Goal: Feedback & Contribution: Contribute content

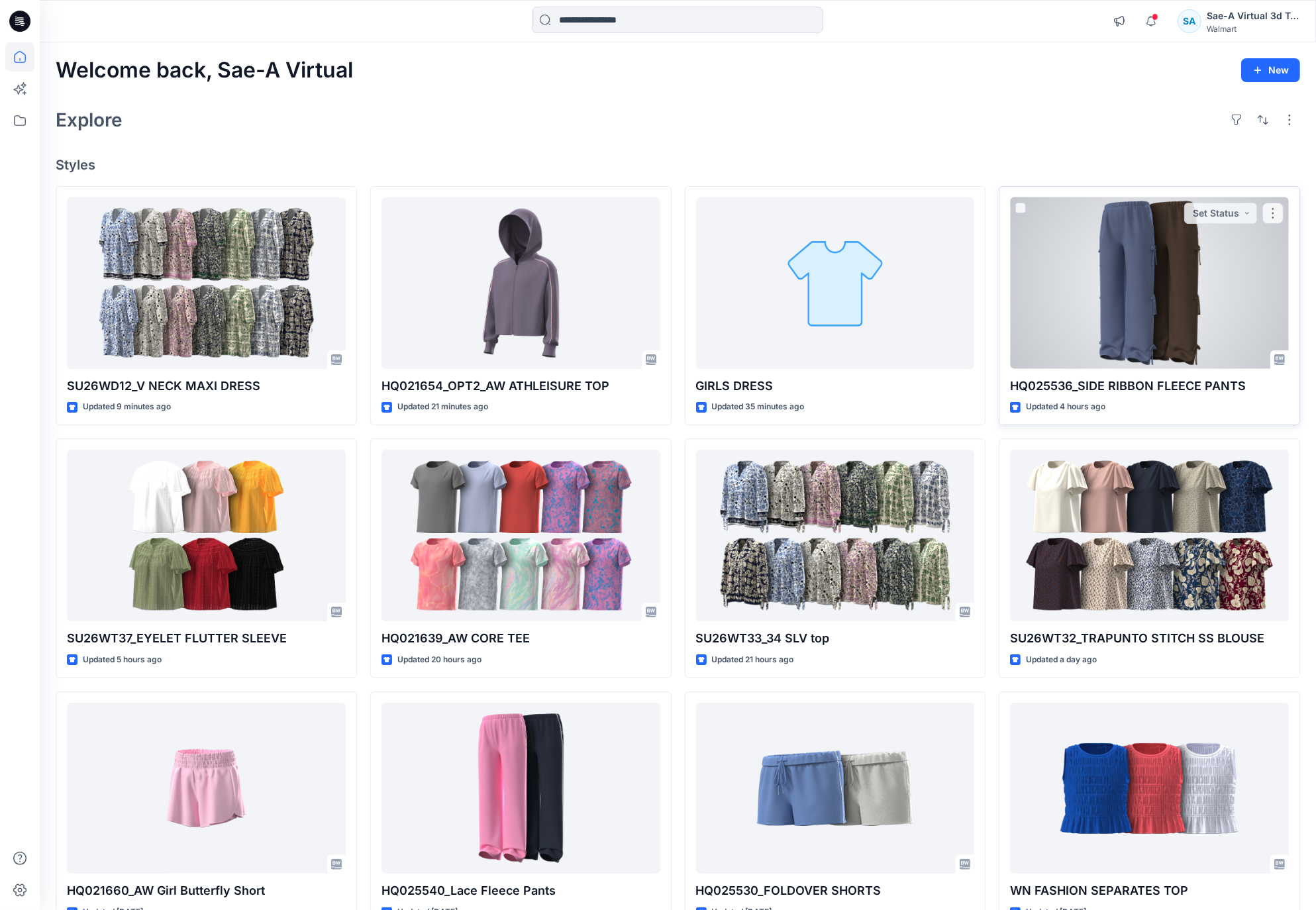
click at [1096, 313] on div at bounding box center [1149, 283] width 278 height 172
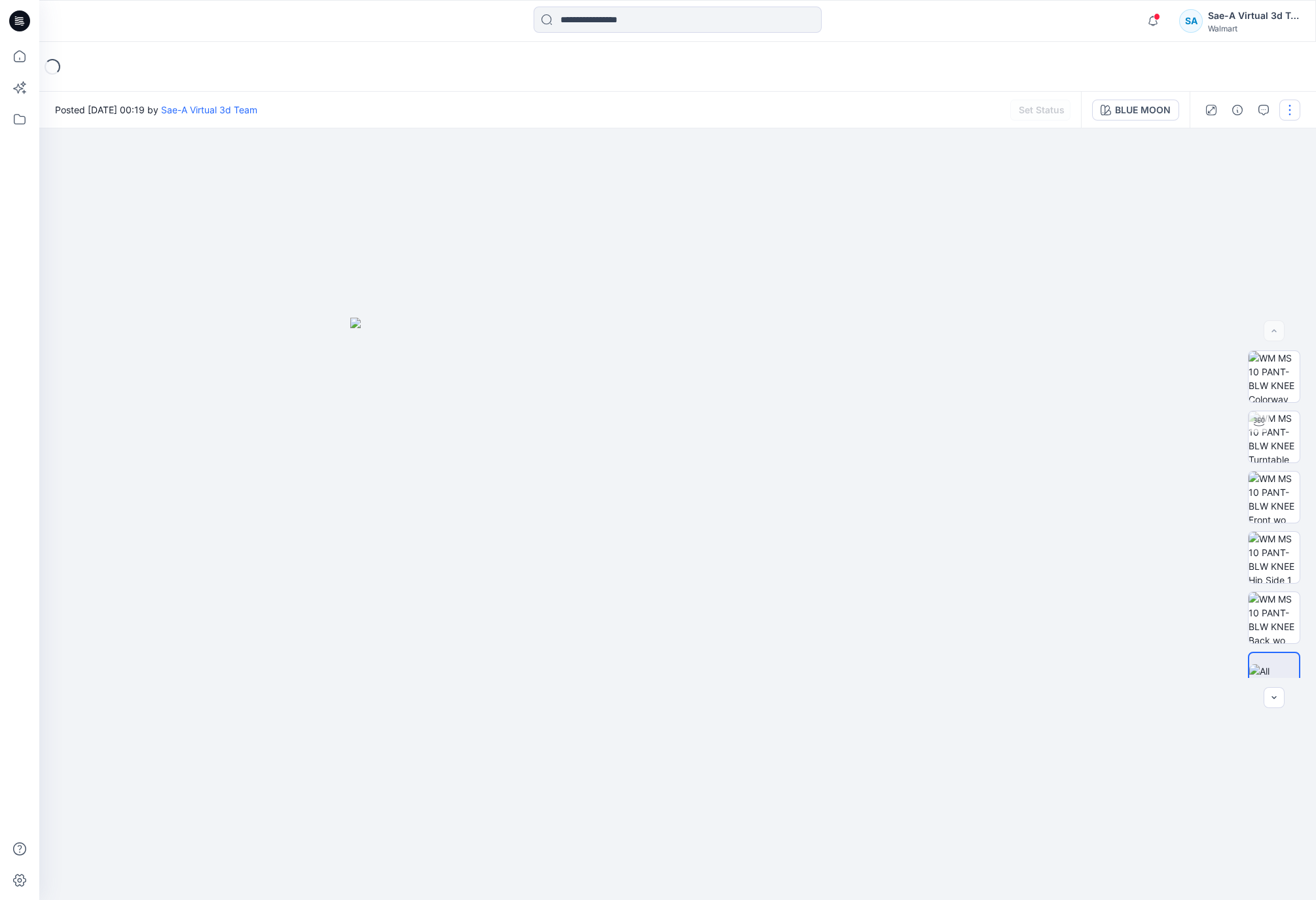
click at [1287, 109] on button "button" at bounding box center [1290, 110] width 21 height 21
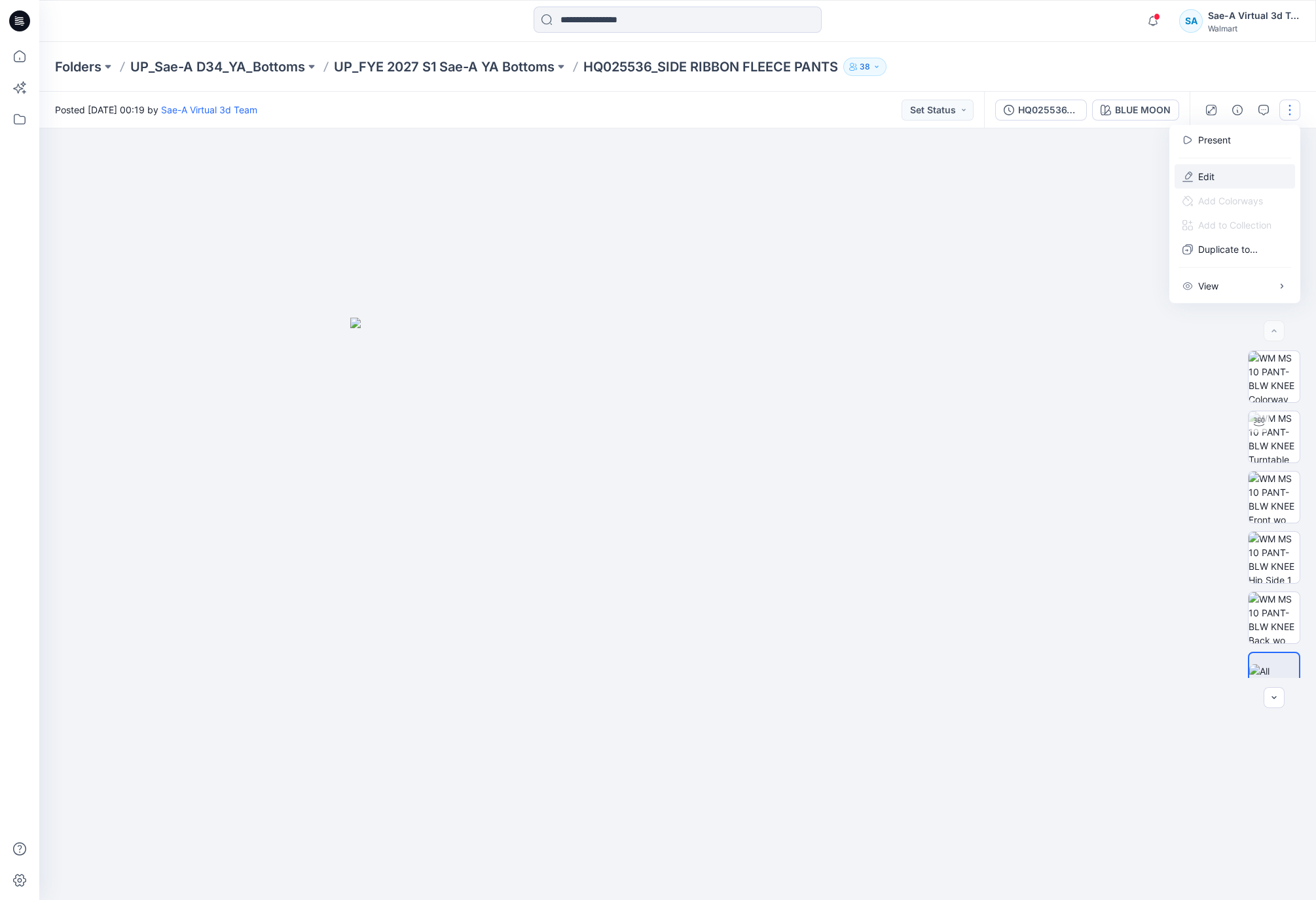
click at [1209, 174] on p "Edit" at bounding box center [1207, 176] width 16 height 14
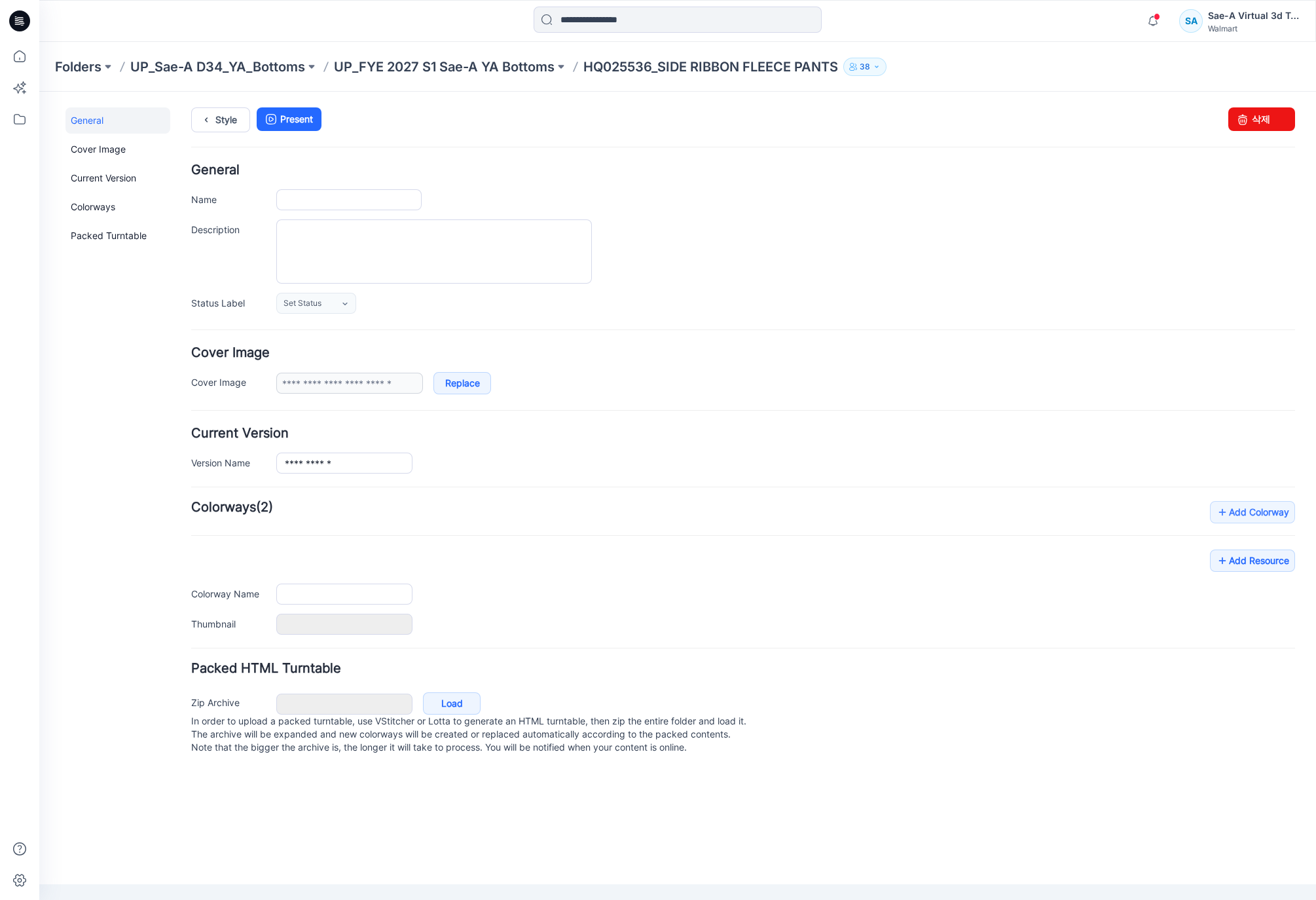
type input "**********"
type input "*********"
type input "**********"
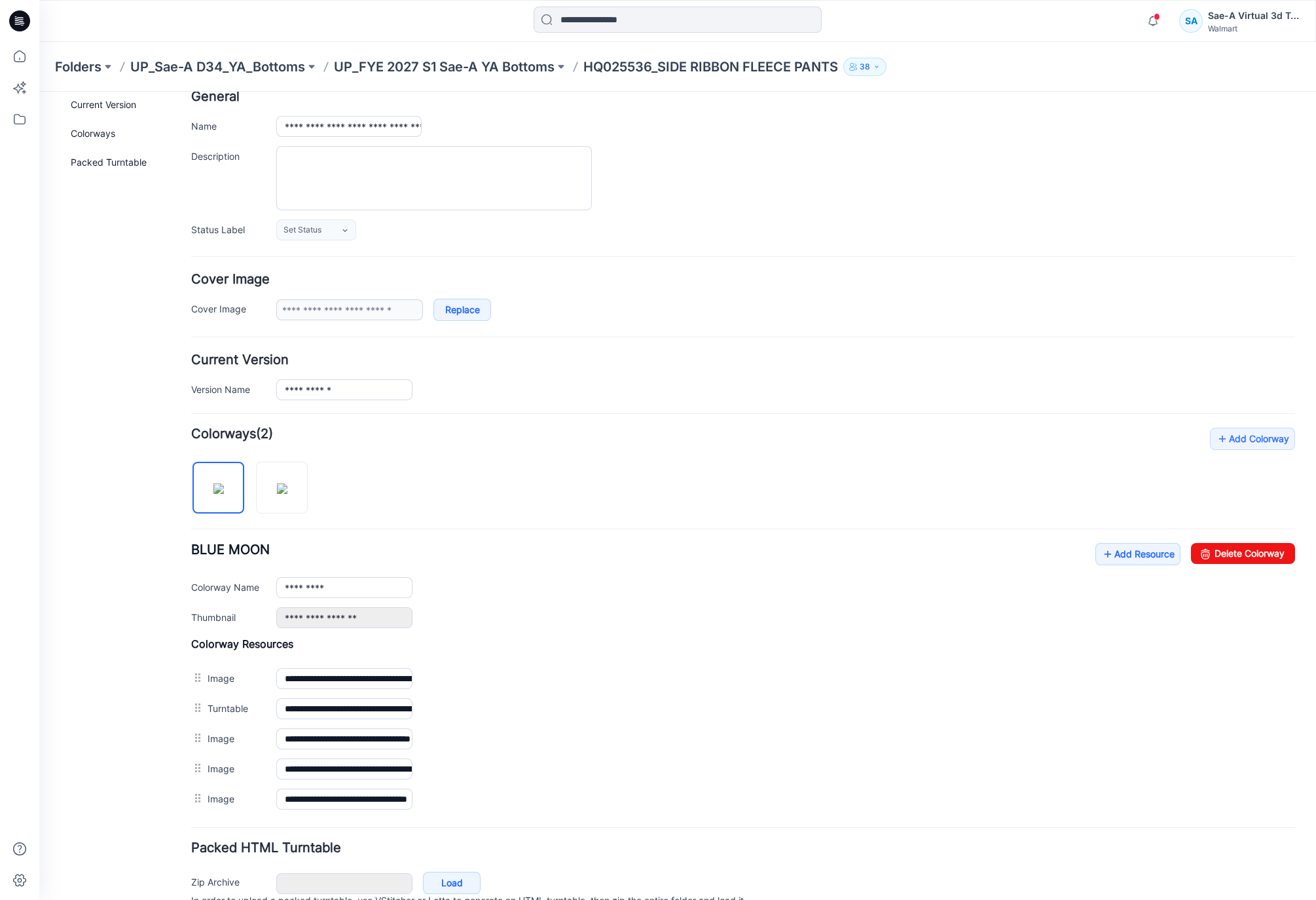
scroll to position [142, 0]
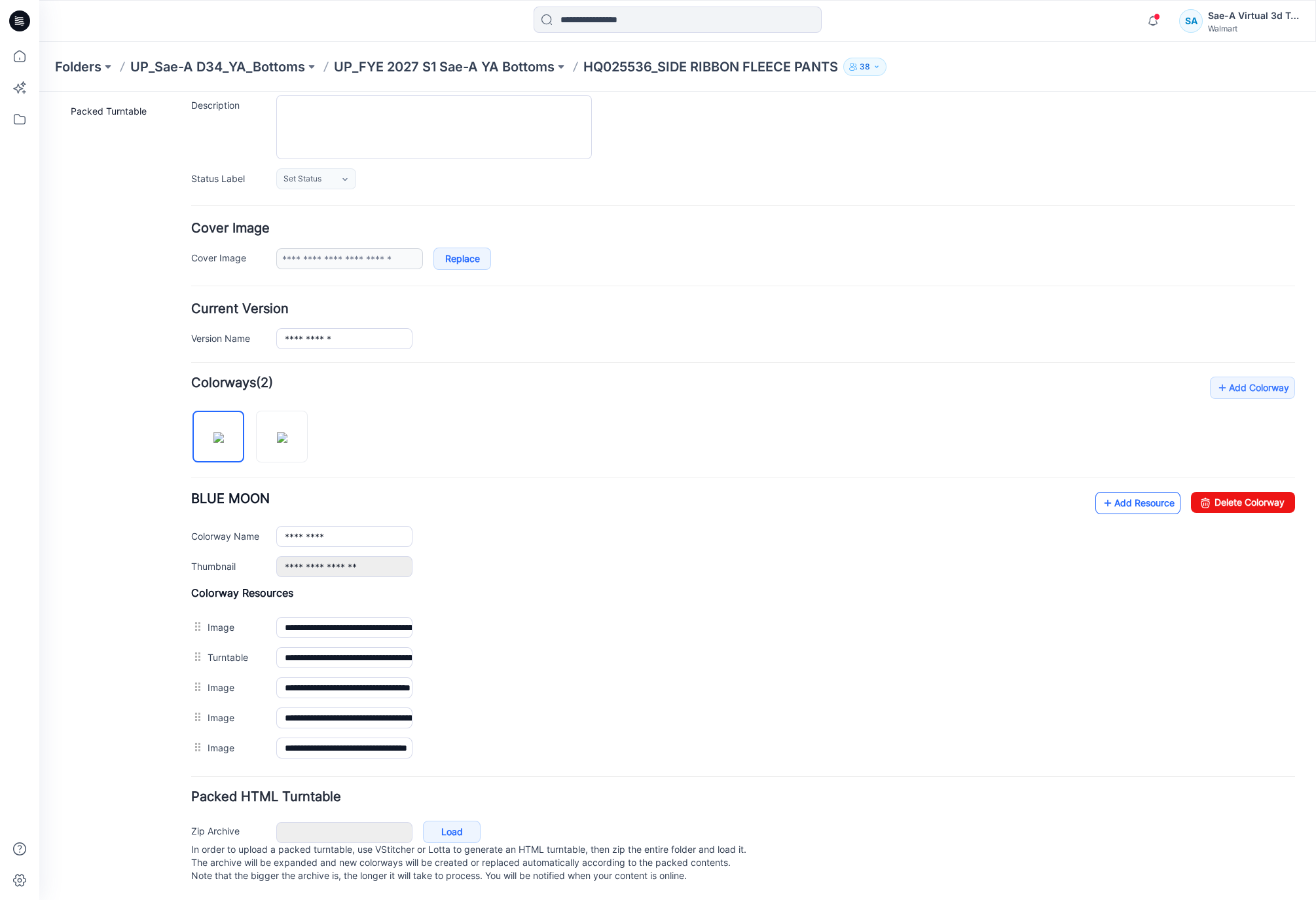
click at [1121, 492] on link "Add Resource" at bounding box center [1138, 503] width 85 height 22
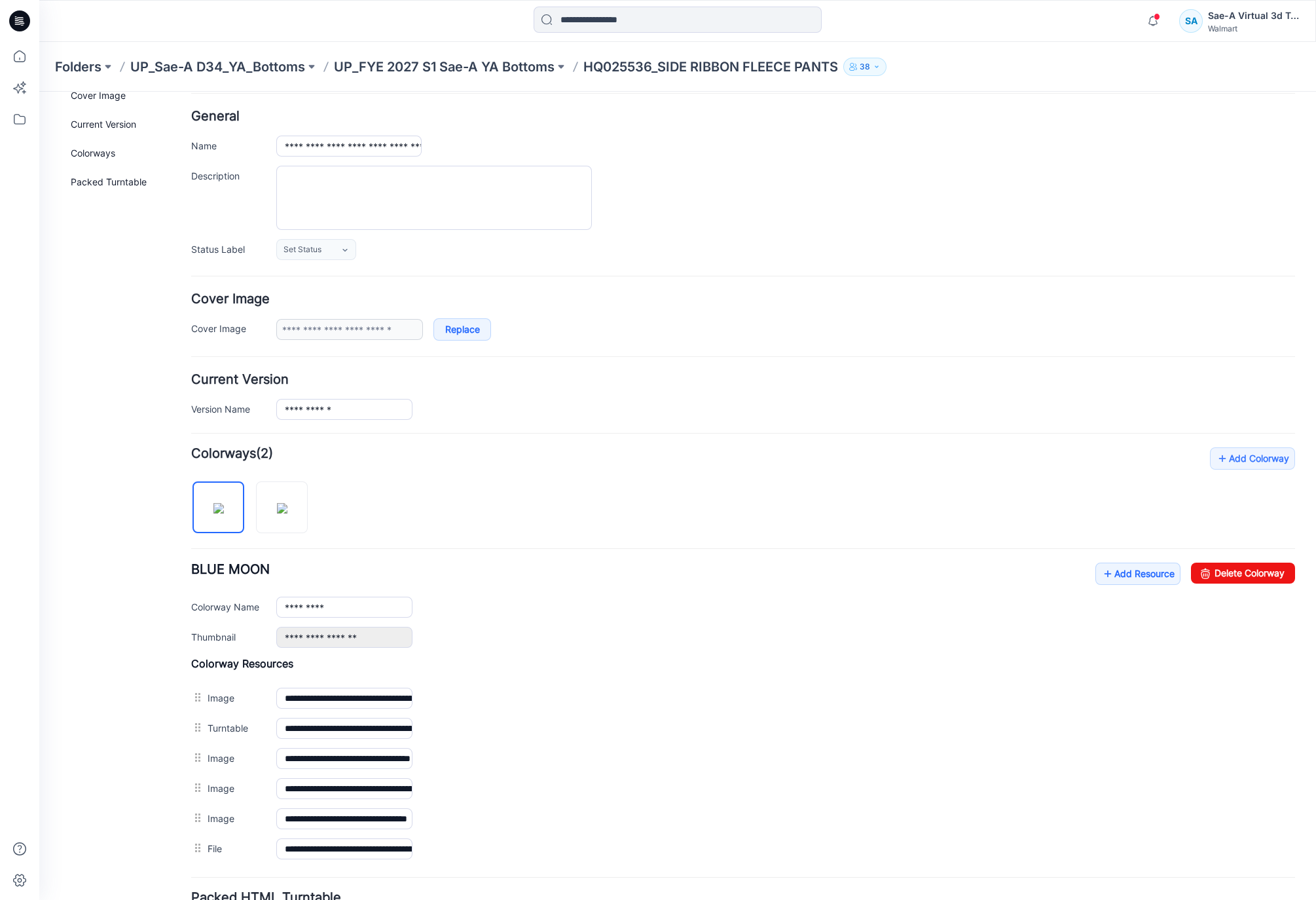
scroll to position [0, 0]
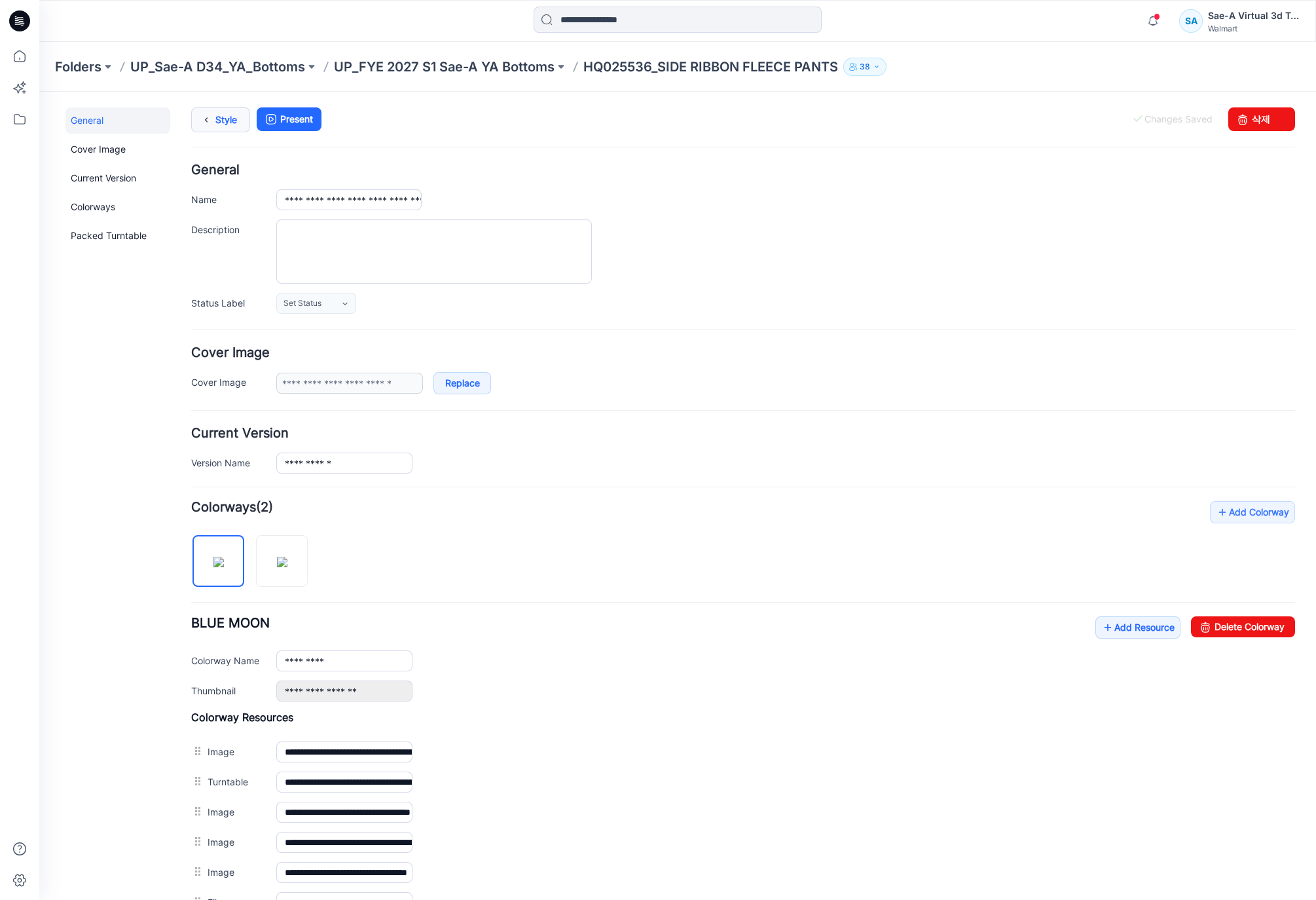
click at [209, 119] on icon at bounding box center [206, 120] width 18 height 24
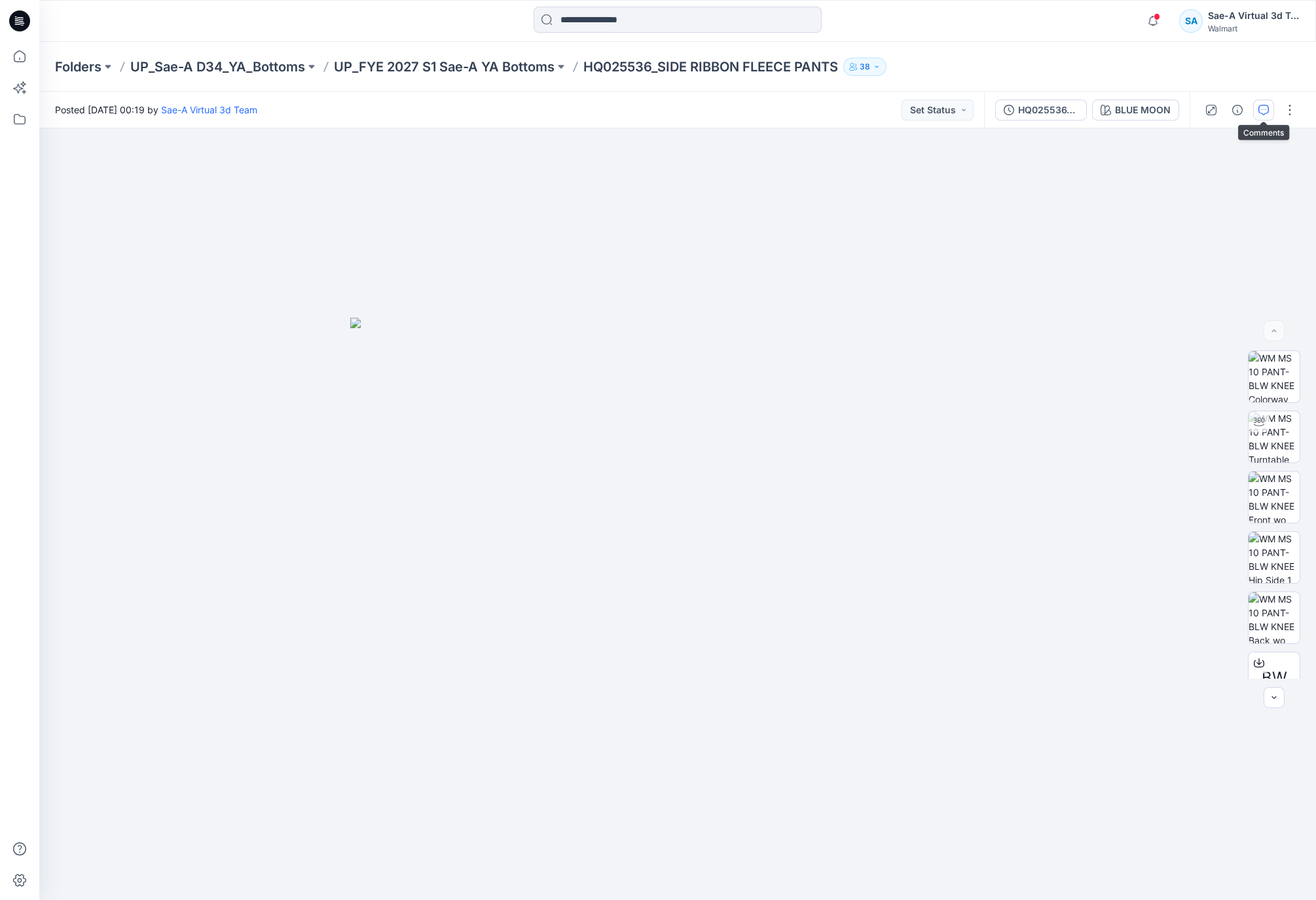
click at [1259, 109] on icon "button" at bounding box center [1264, 110] width 10 height 10
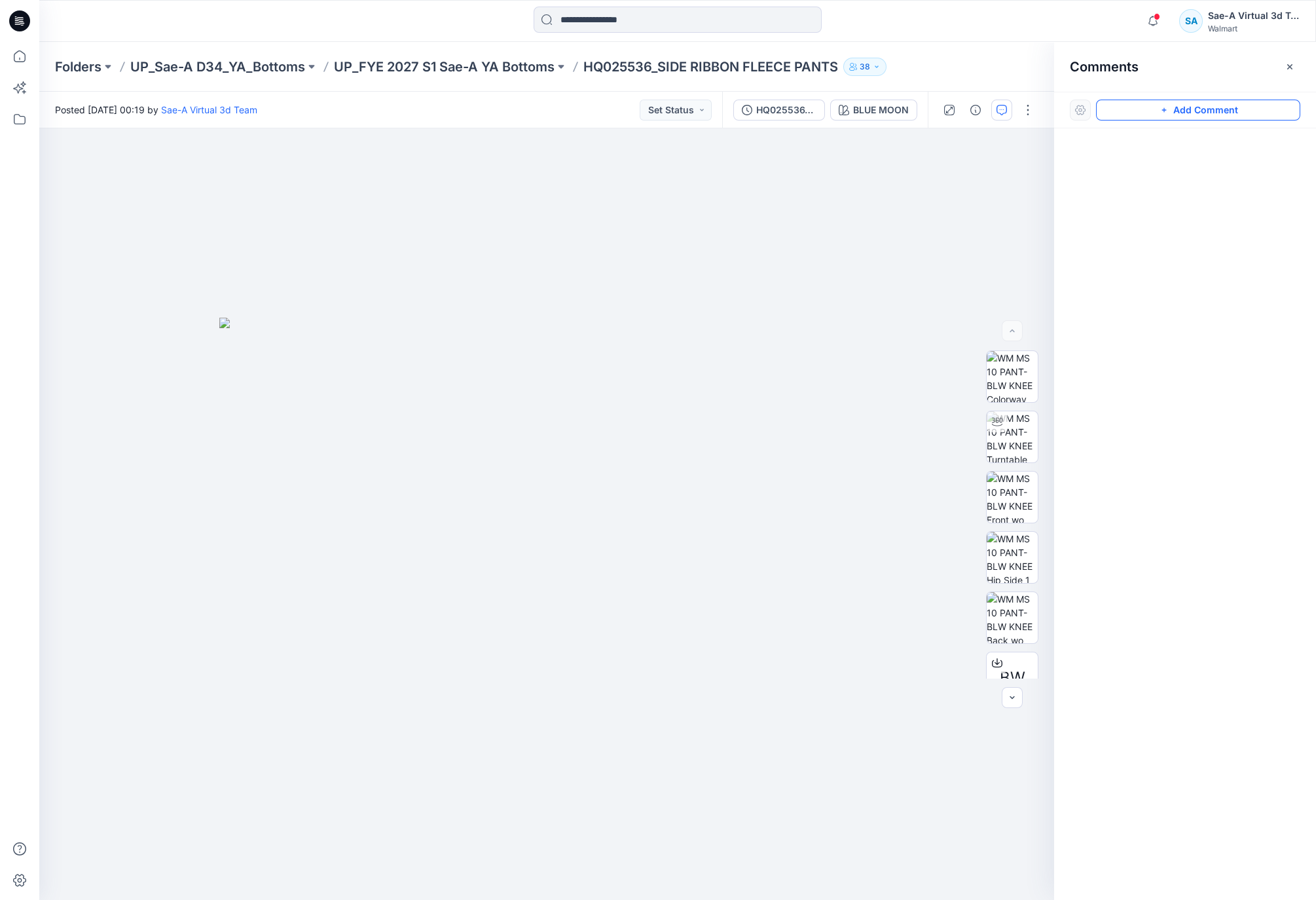
click at [1212, 115] on button "Add Comment" at bounding box center [1198, 110] width 204 height 21
click at [740, 226] on div "1" at bounding box center [546, 514] width 1015 height 771
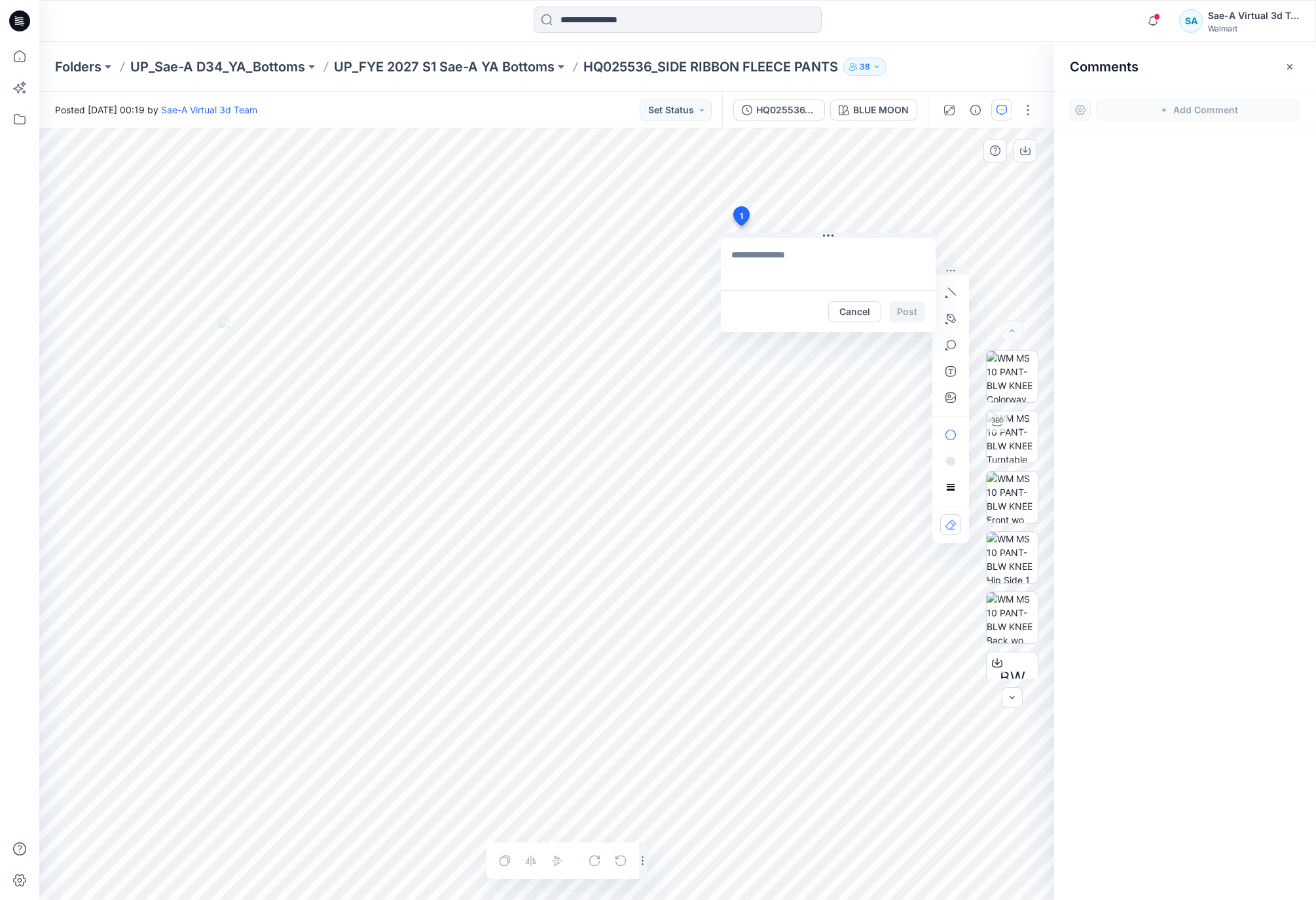
click at [777, 265] on textarea at bounding box center [828, 264] width 214 height 52
paste textarea "**********"
type textarea "**********"
click at [909, 317] on button "Post" at bounding box center [907, 312] width 36 height 21
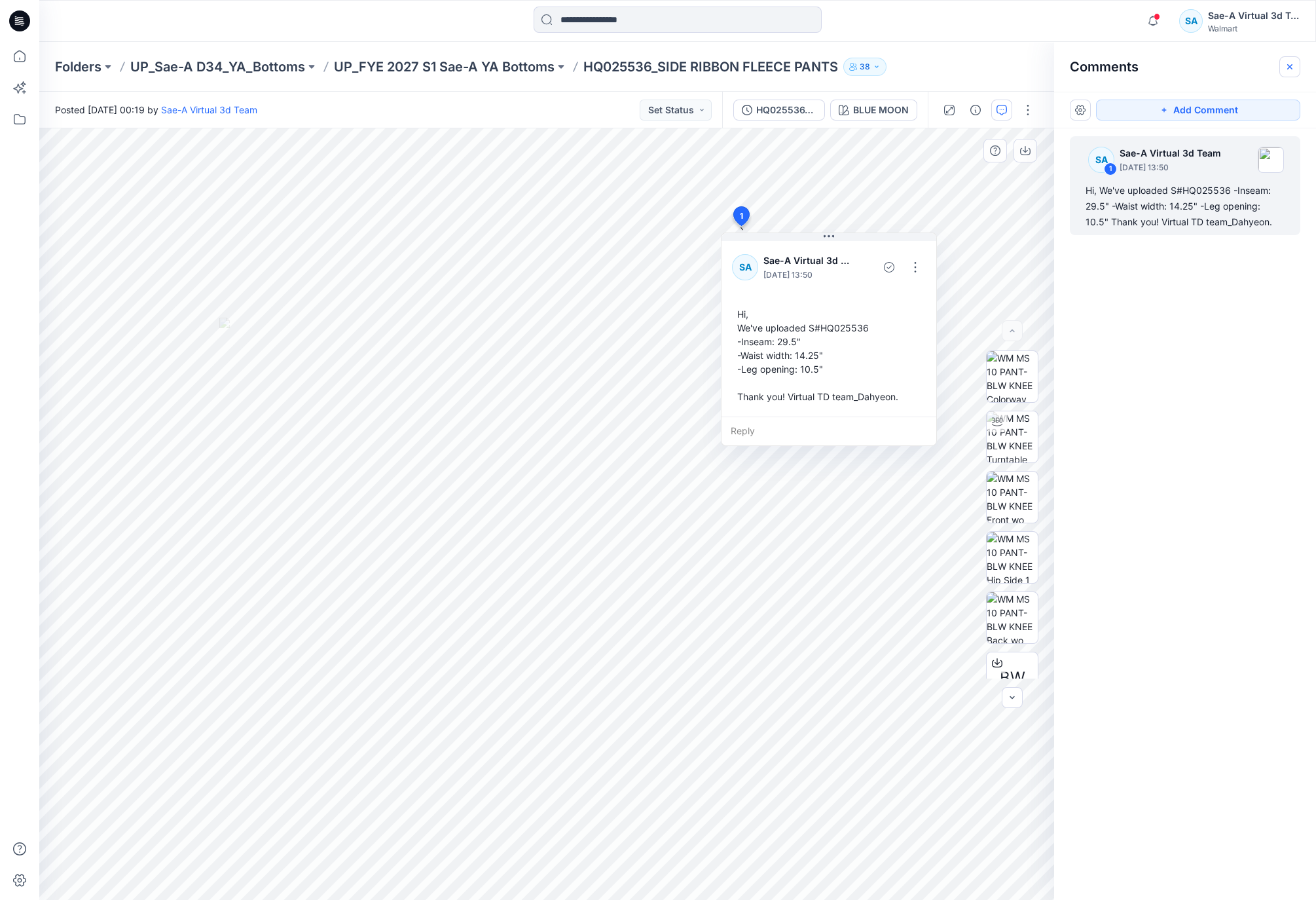
click at [1298, 57] on button "button" at bounding box center [1290, 67] width 21 height 21
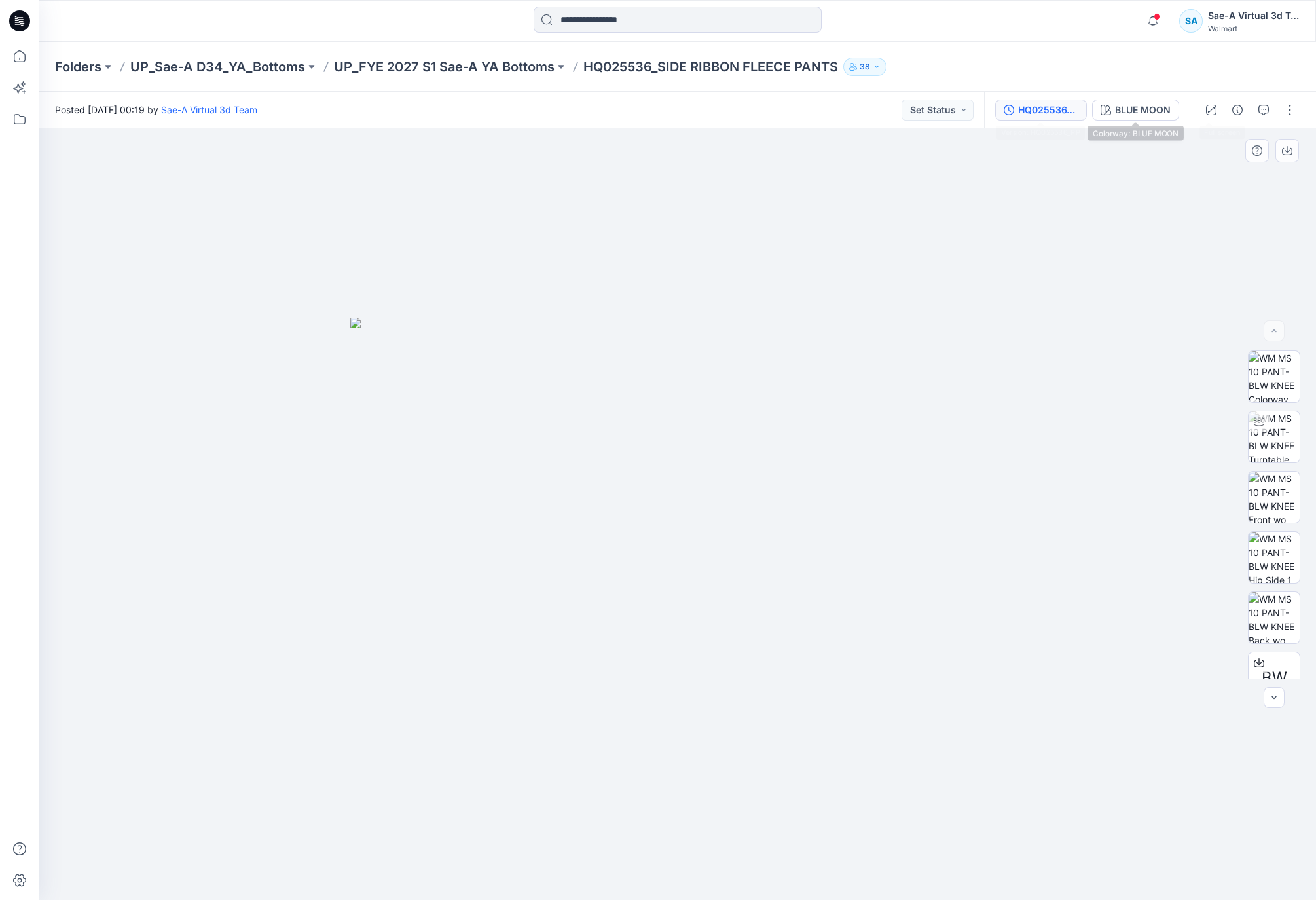
click at [1036, 105] on div "HQ025536_PP" at bounding box center [1048, 110] width 60 height 15
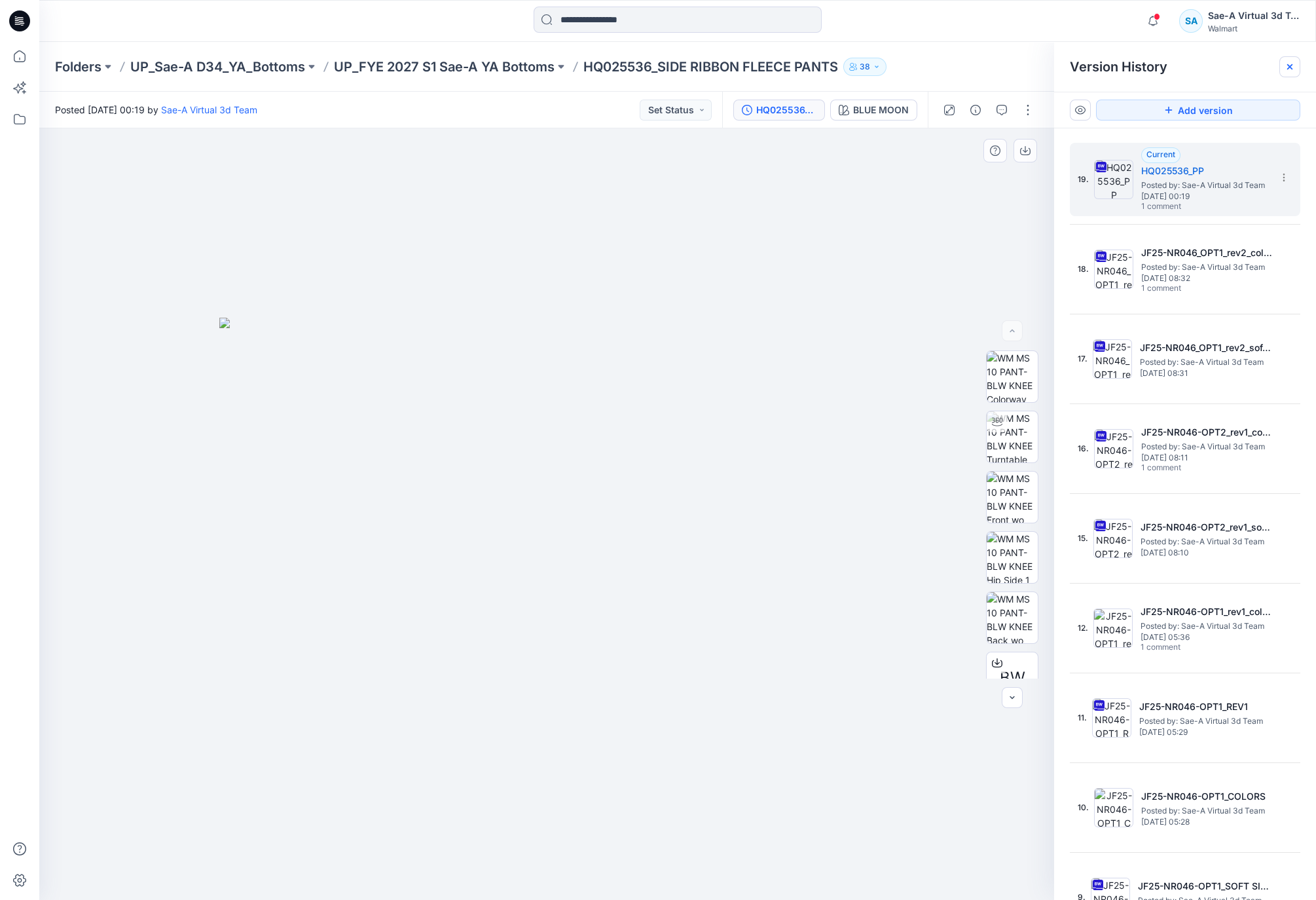
click at [1287, 65] on icon at bounding box center [1290, 67] width 10 height 10
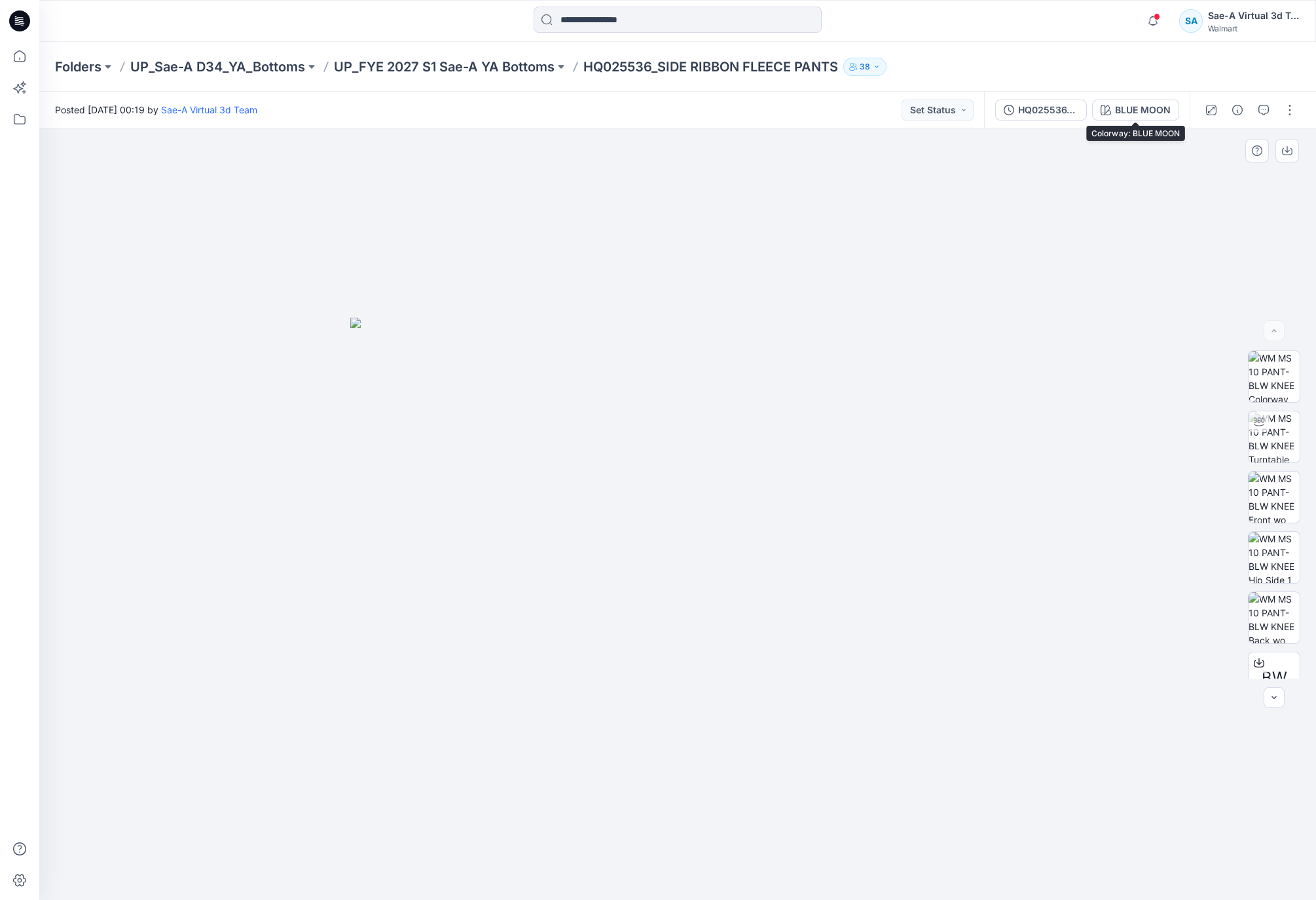
click at [1054, 109] on div "HQ025536_PP" at bounding box center [1048, 110] width 60 height 15
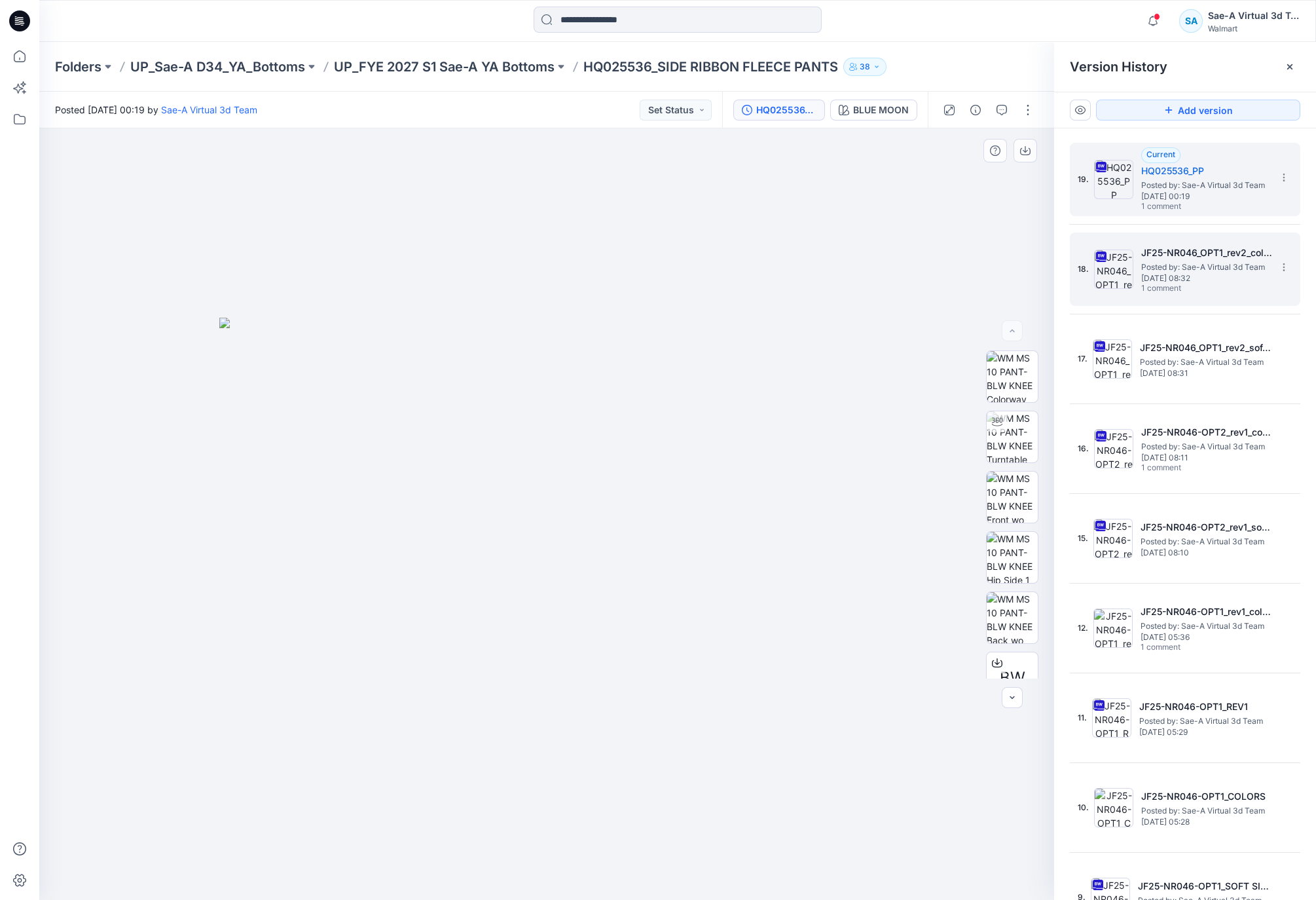
click at [1211, 287] on span "1 comment" at bounding box center [1187, 289] width 92 height 10
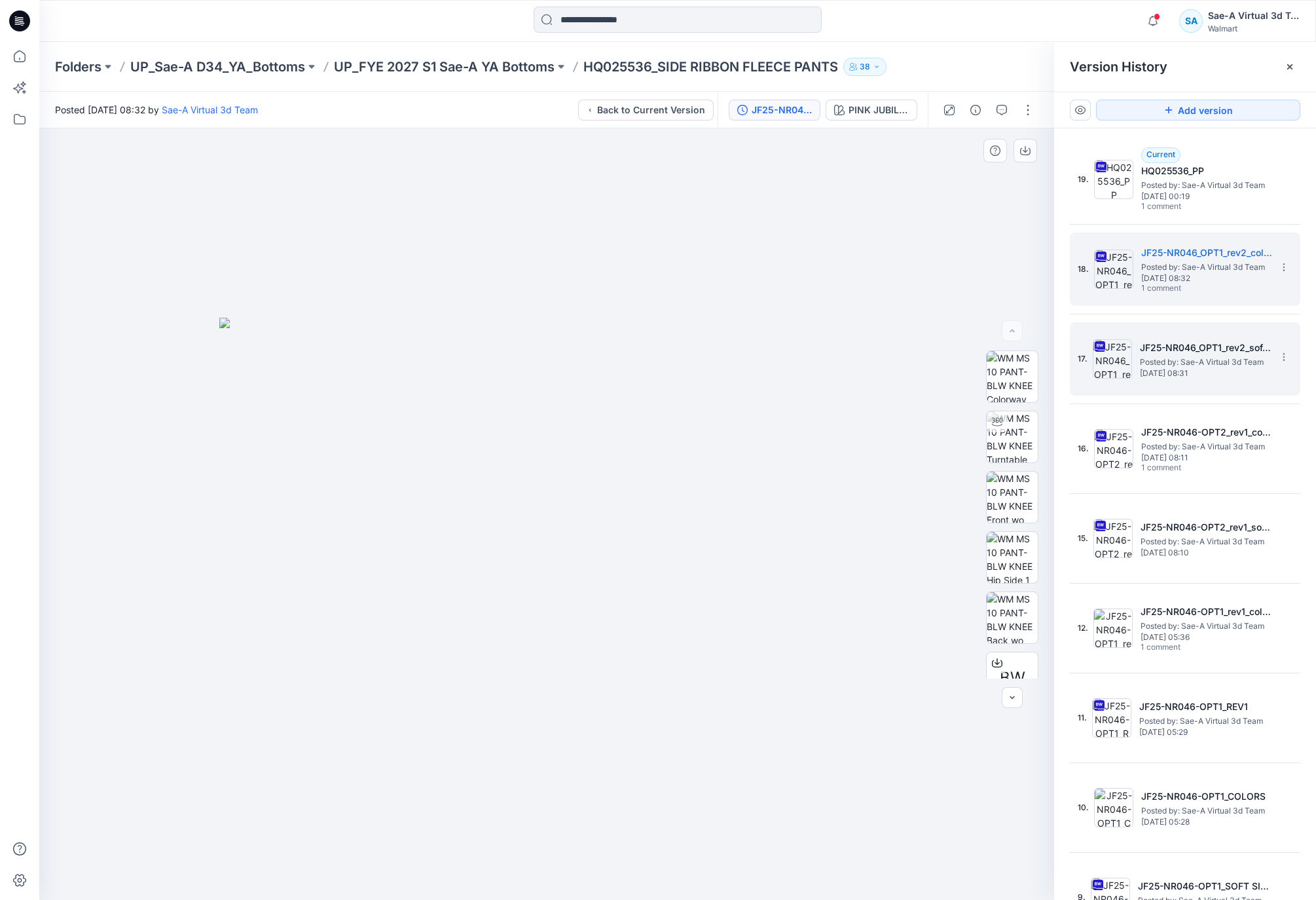
click at [1232, 361] on span "Posted by: Sae-A Virtual 3d Team" at bounding box center [1205, 362] width 131 height 13
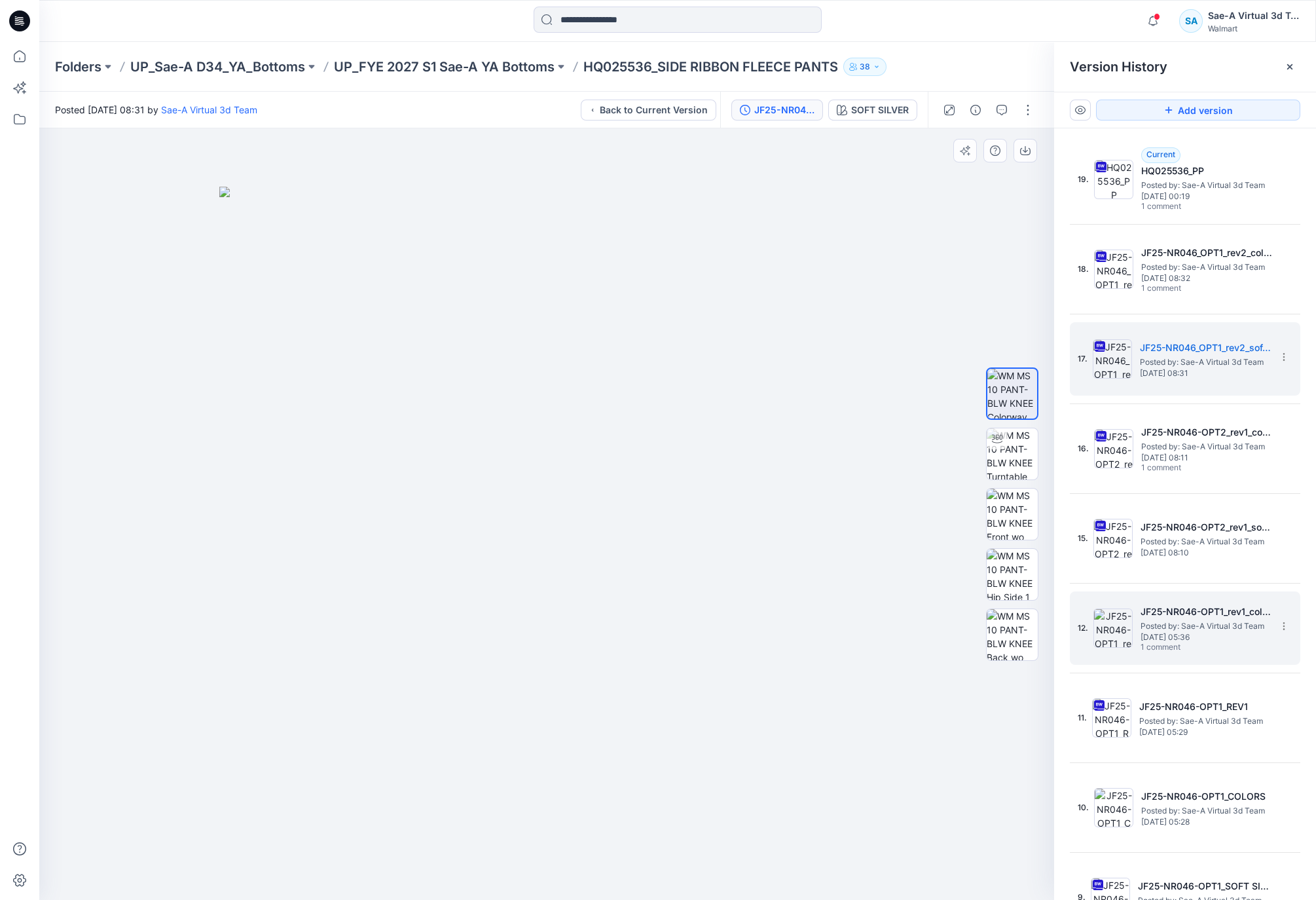
click at [1210, 614] on h5 "JF25-NR046-OPT1_rev1_colors" at bounding box center [1206, 611] width 131 height 15
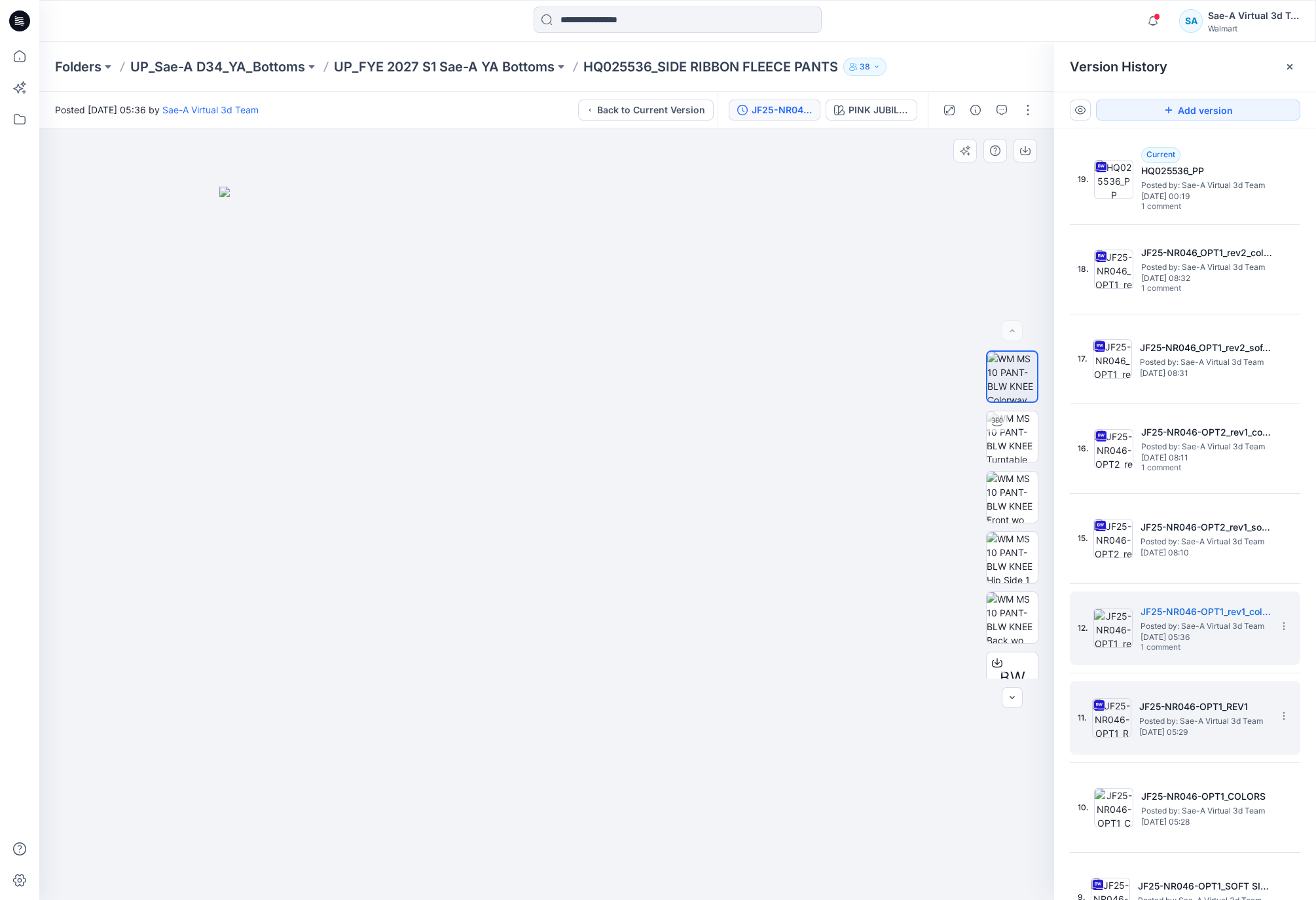
click at [1199, 714] on h5 "JF25-NR046-OPT1_REV1" at bounding box center [1204, 706] width 131 height 15
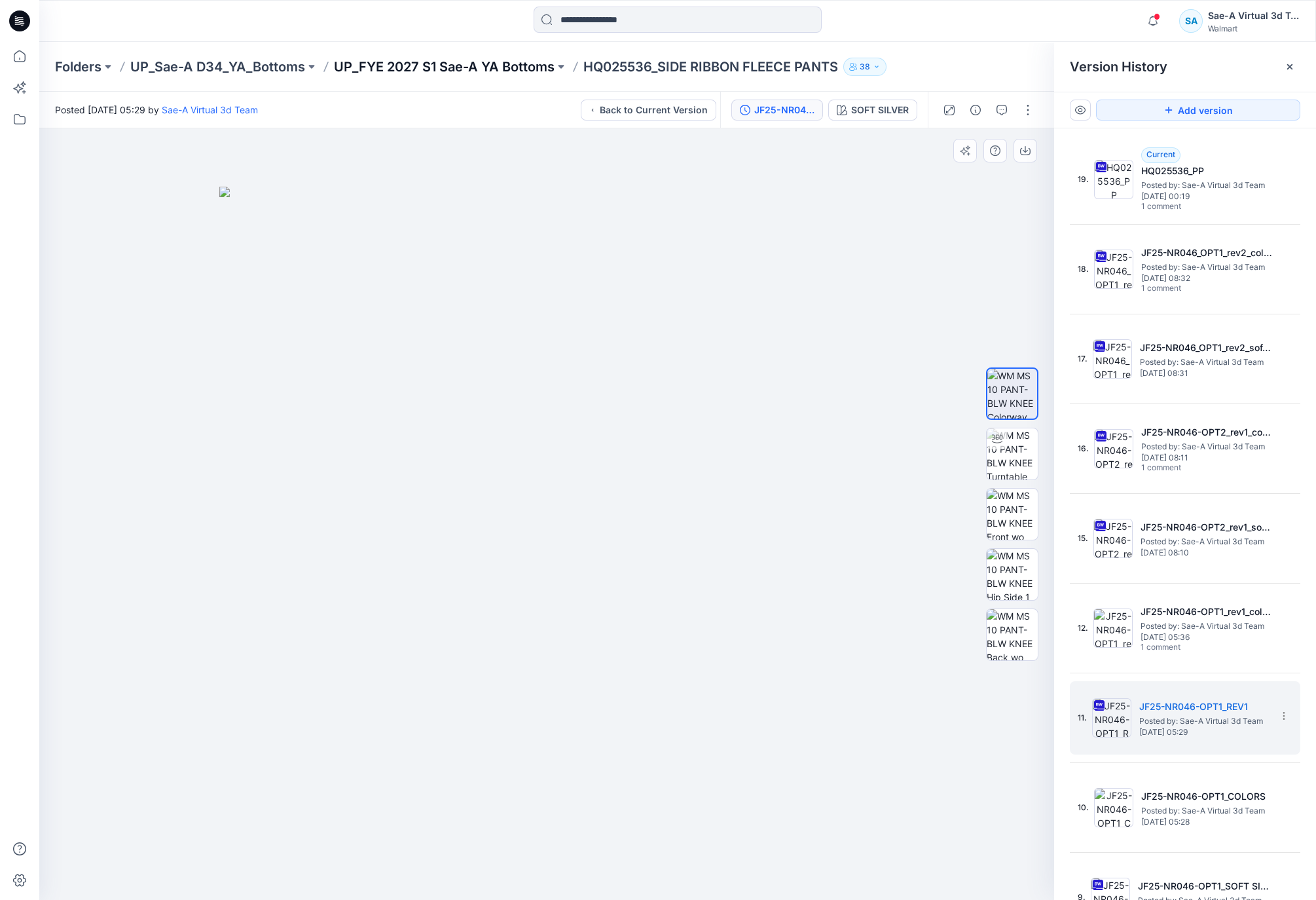
click at [480, 57] on p "UP_FYE 2027 S1 Sae-A YA Bottoms" at bounding box center [444, 66] width 220 height 18
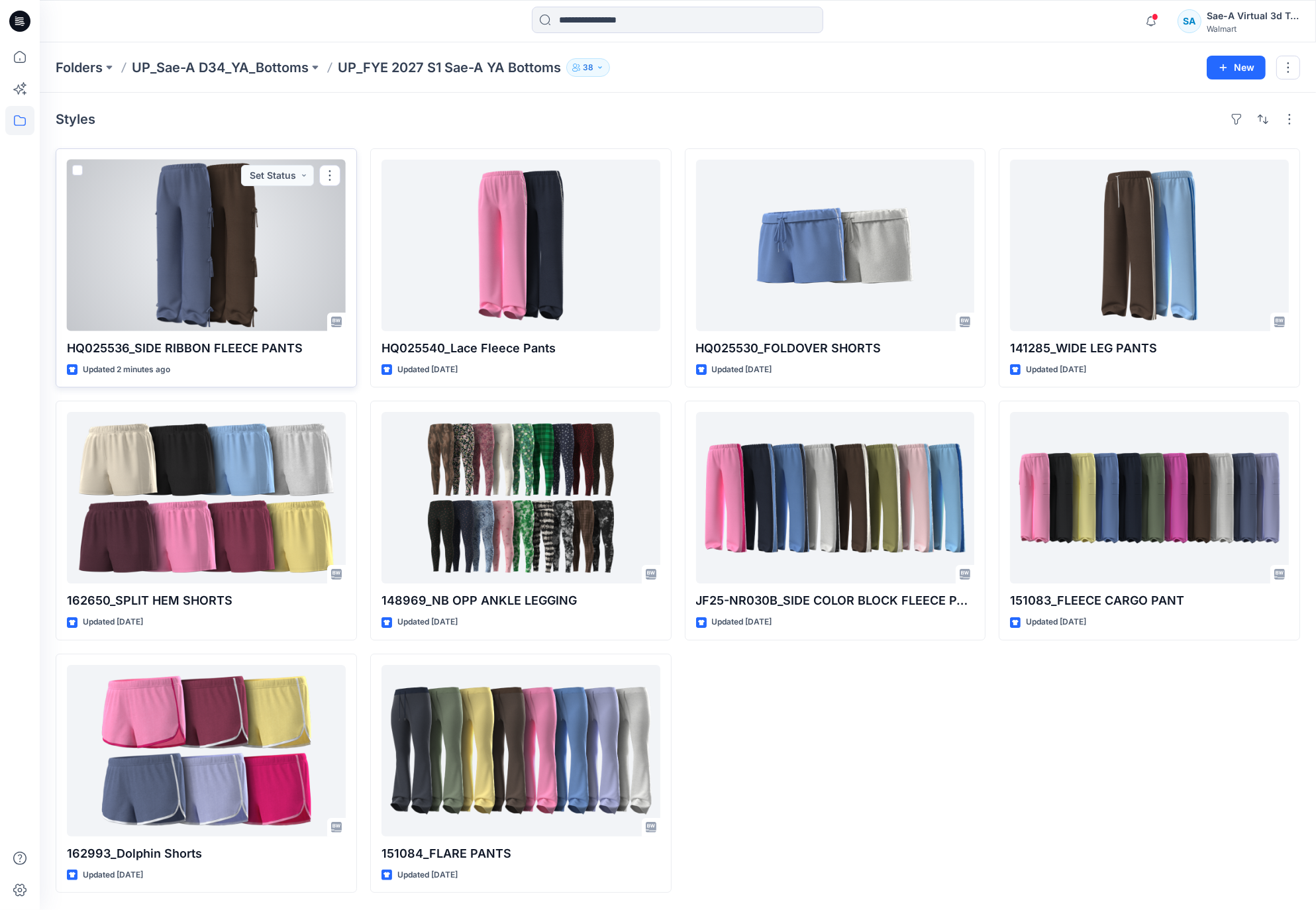
click at [241, 218] on div at bounding box center [206, 245] width 278 height 172
click at [192, 277] on div at bounding box center [206, 245] width 278 height 172
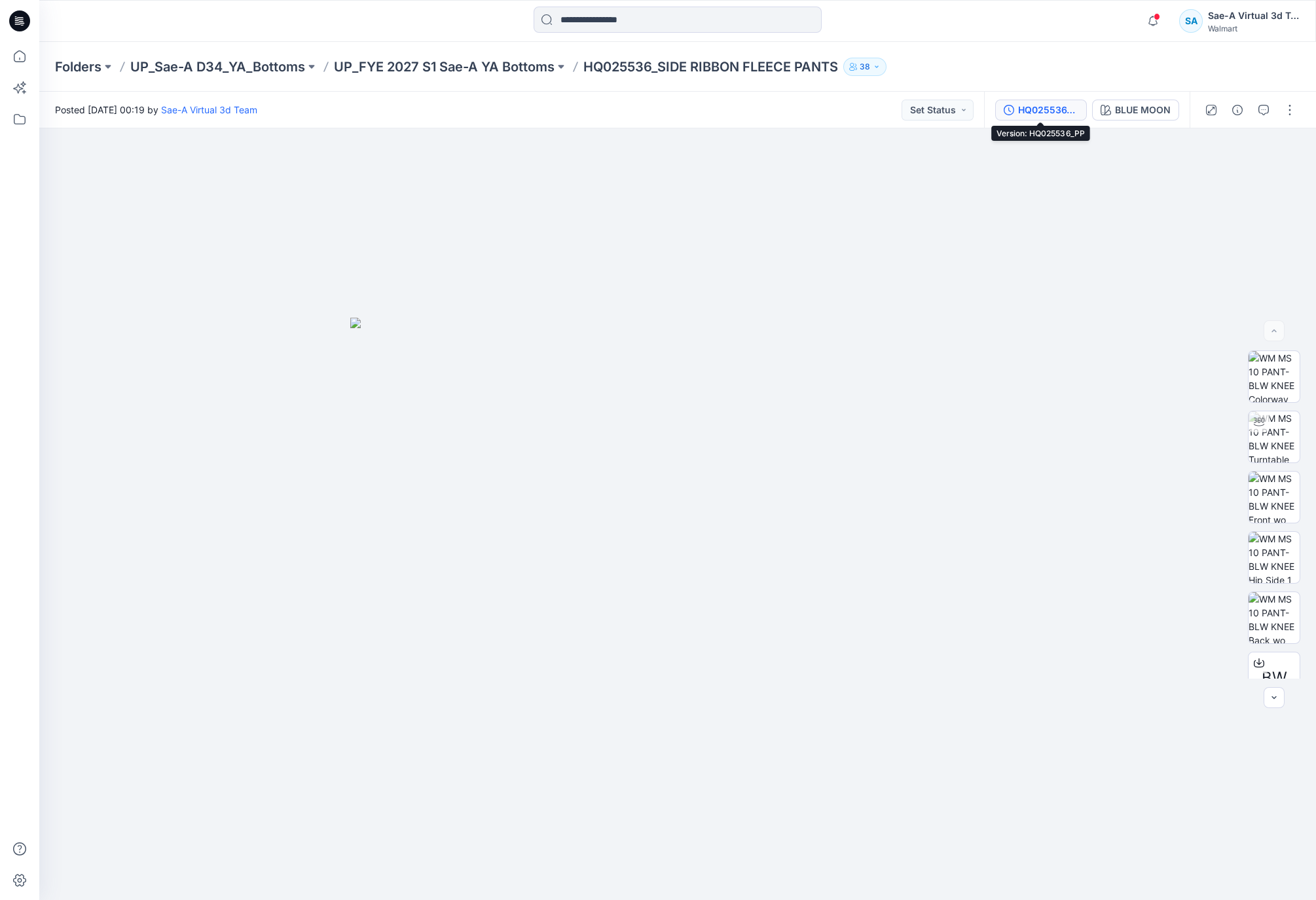
click at [1042, 113] on div "HQ025536_PP" at bounding box center [1048, 110] width 60 height 15
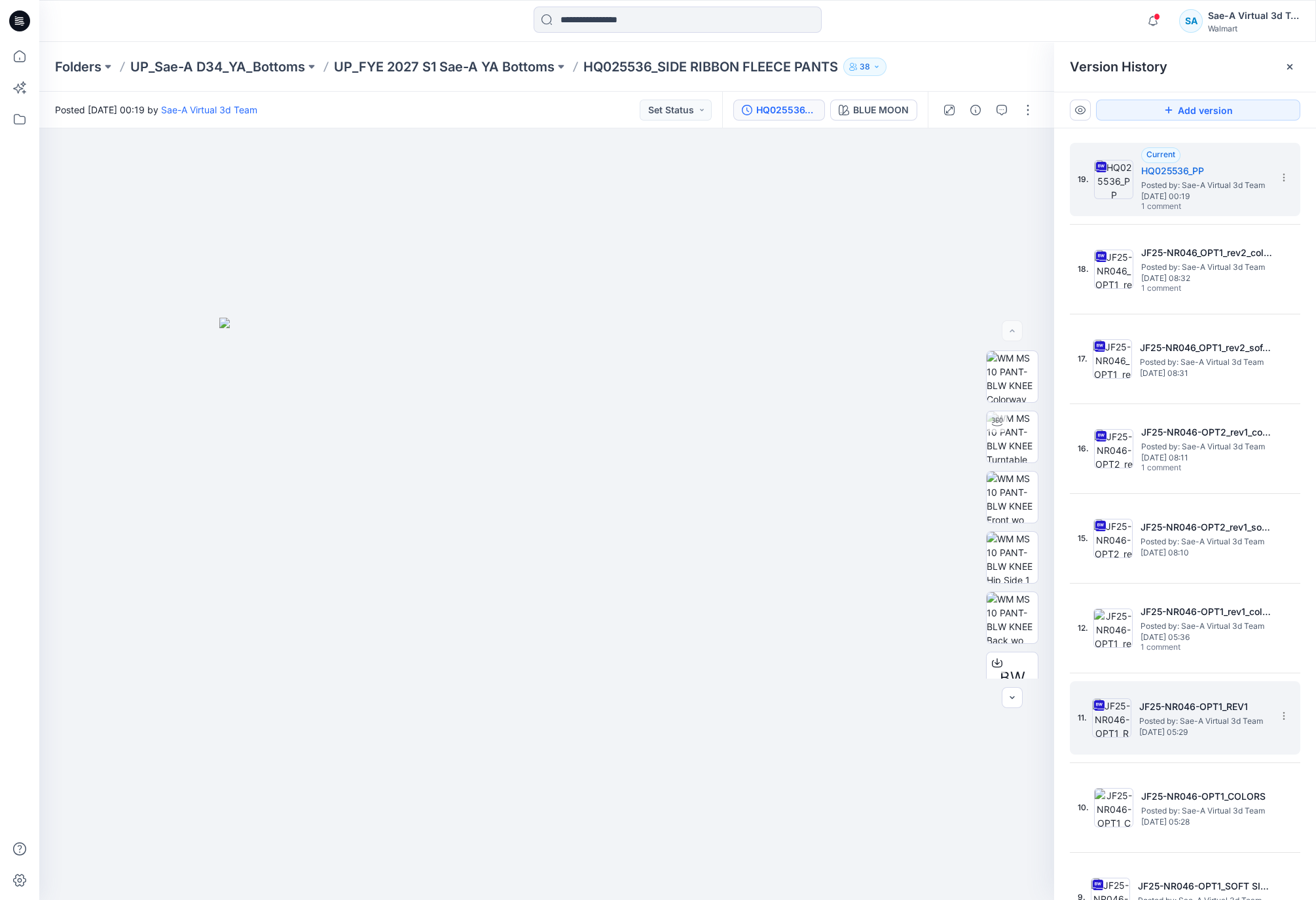
click at [1189, 737] on span "[DATE] 05:29" at bounding box center [1204, 732] width 131 height 9
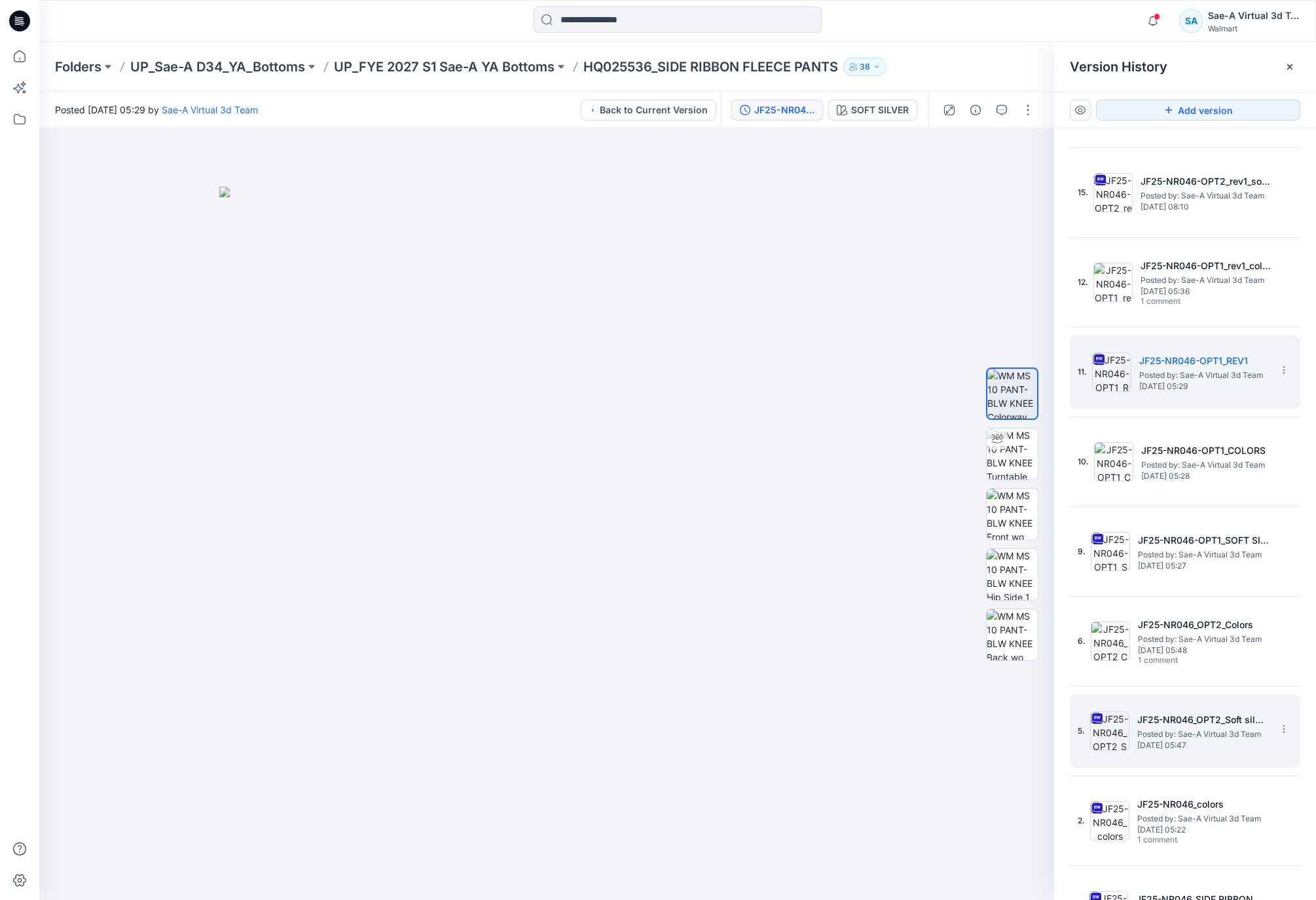
scroll to position [390, 0]
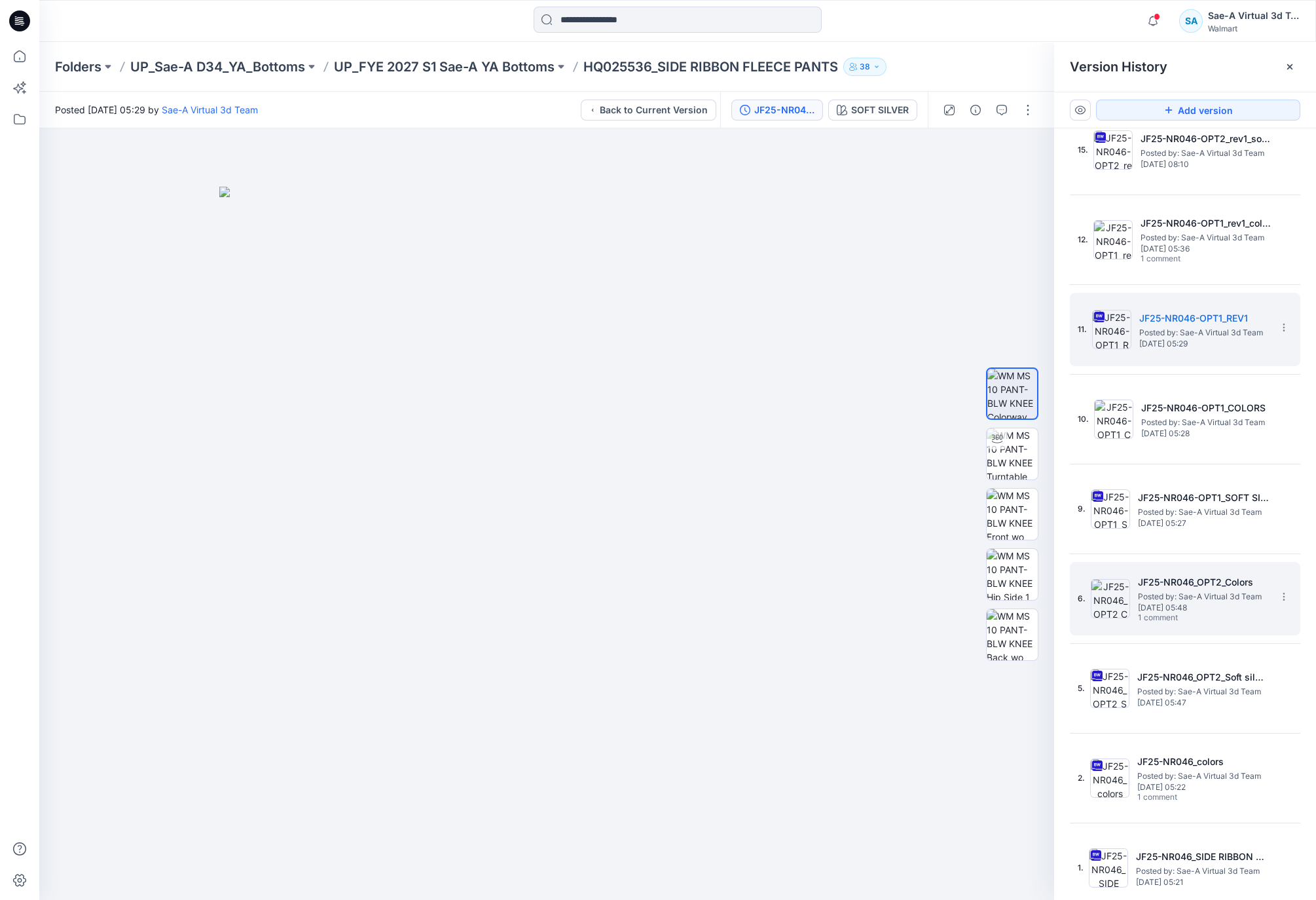
click at [1221, 593] on span "Posted by: Sae-A Virtual 3d Team" at bounding box center [1204, 597] width 131 height 13
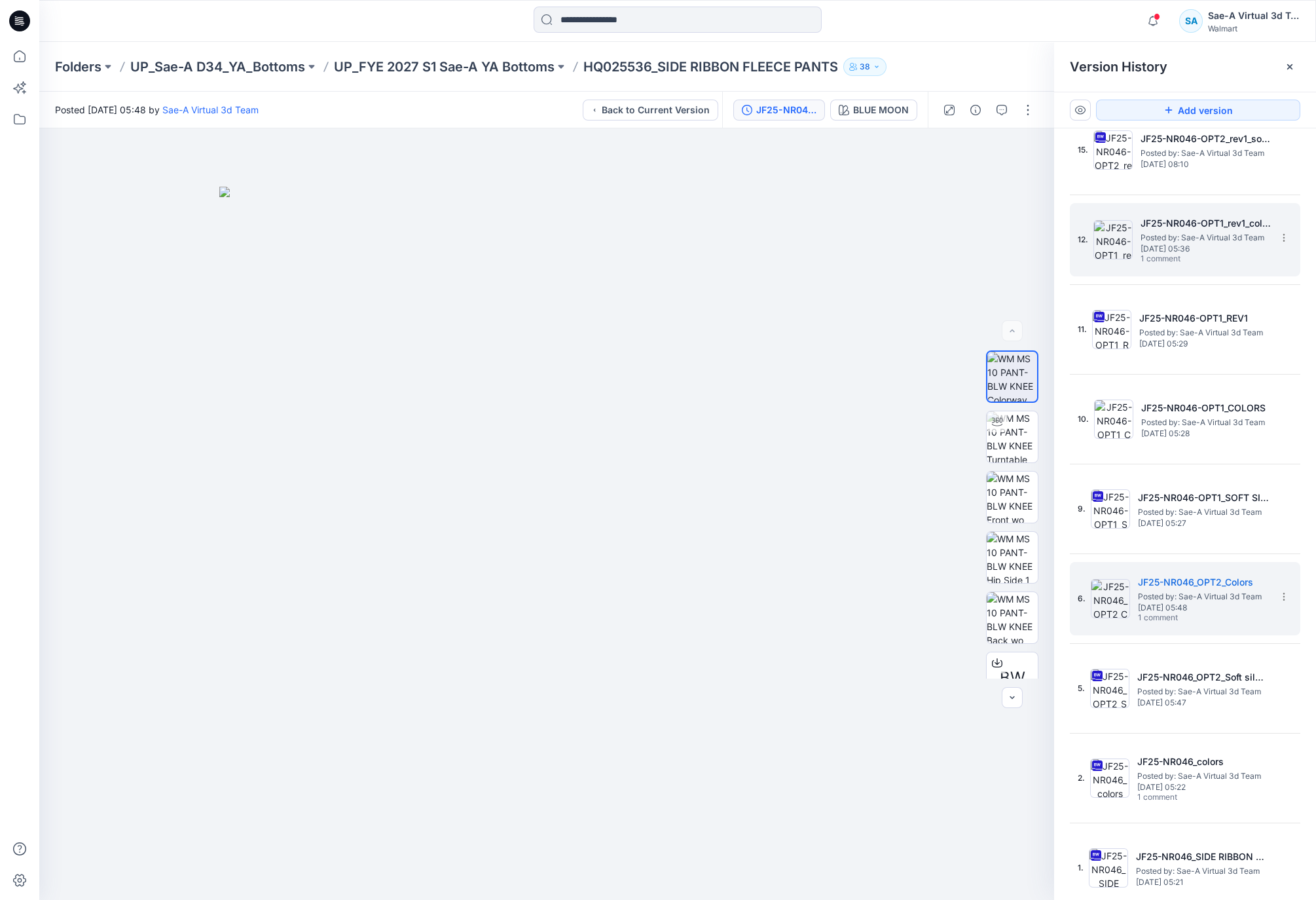
scroll to position [0, 0]
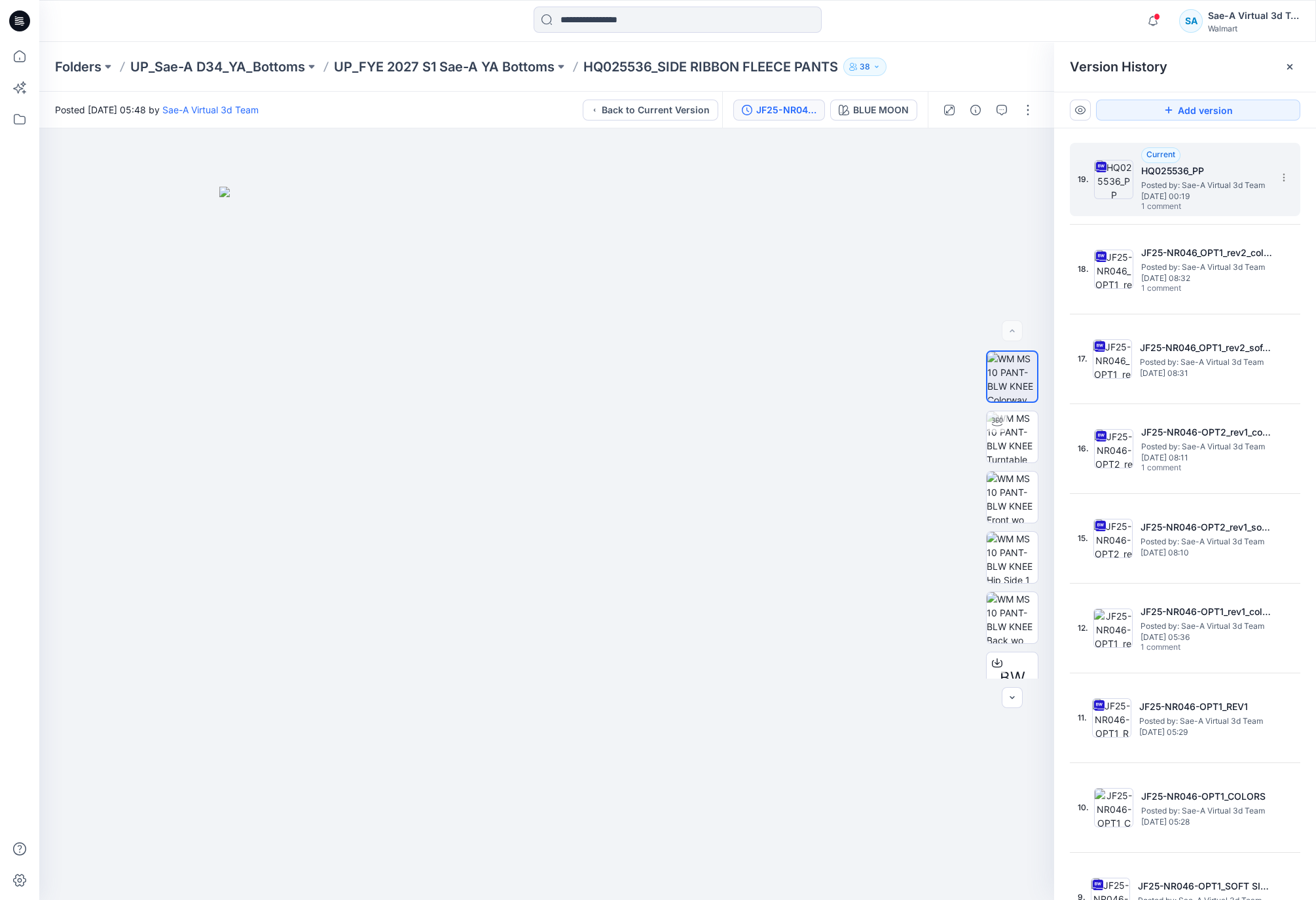
click at [1181, 187] on span "Posted by: Sae-A Virtual 3d Team" at bounding box center [1207, 185] width 131 height 13
